Goal: Information Seeking & Learning: Compare options

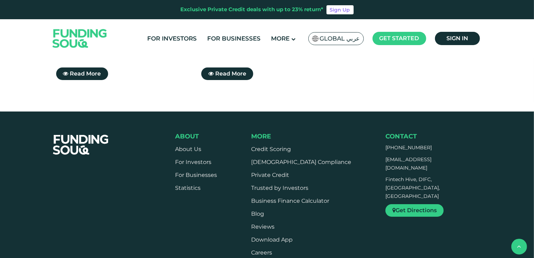
scroll to position [140, 0]
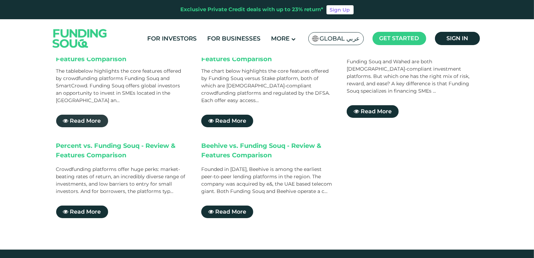
click at [80, 117] on span "Read More" at bounding box center [85, 120] width 31 height 7
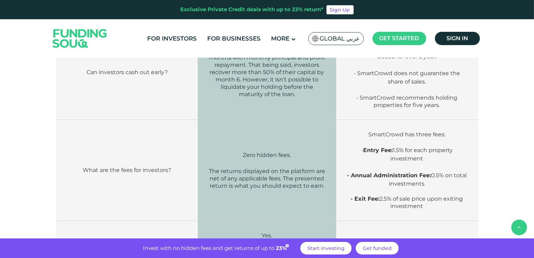
scroll to position [768, 0]
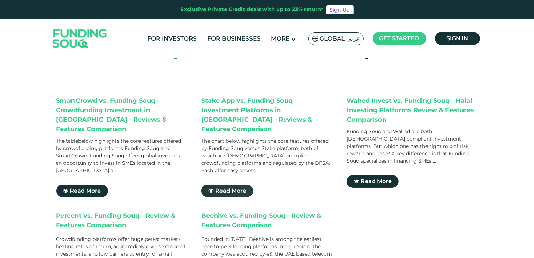
click at [235, 187] on span "Read More" at bounding box center [230, 190] width 31 height 7
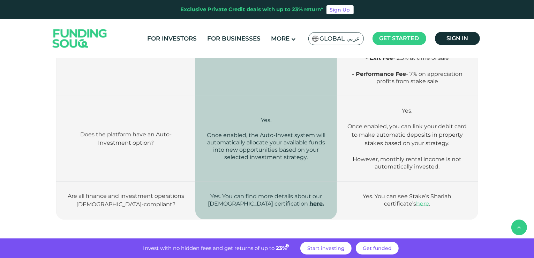
scroll to position [1117, 0]
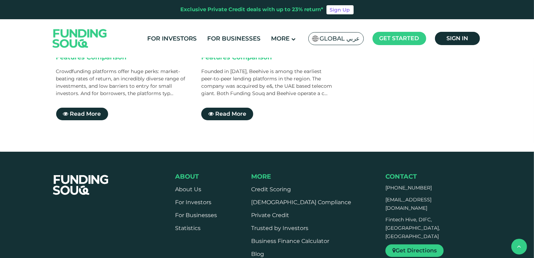
scroll to position [174, 0]
